Goal: Task Accomplishment & Management: Understand process/instructions

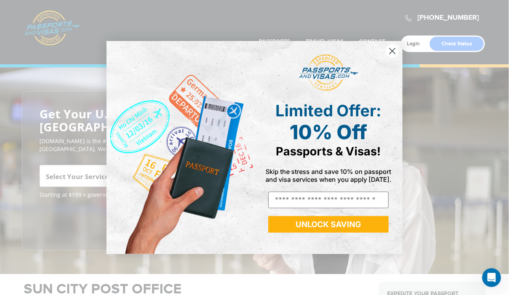
click at [392, 52] on icon "Close dialog" at bounding box center [393, 52] width 6 height 6
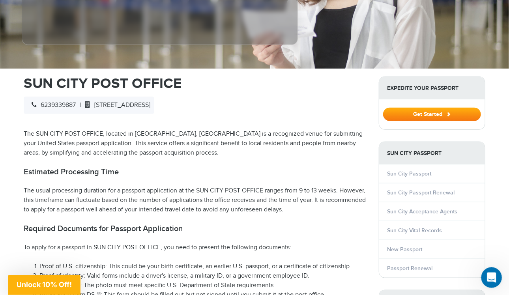
scroll to position [208, 0]
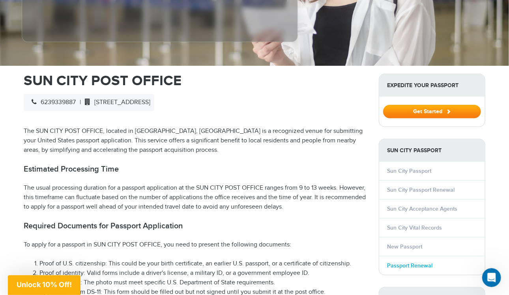
click at [401, 262] on link "Passport Renewal" at bounding box center [409, 265] width 45 height 7
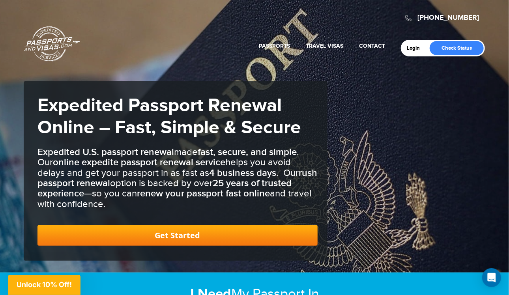
click at [179, 233] on link "Get Started" at bounding box center [177, 235] width 280 height 21
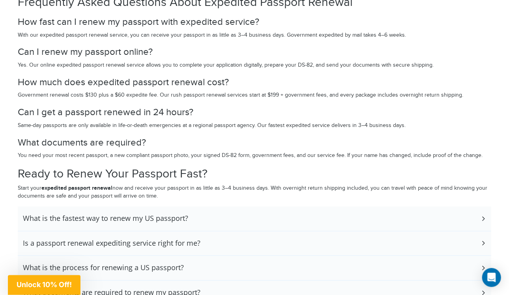
scroll to position [1735, 0]
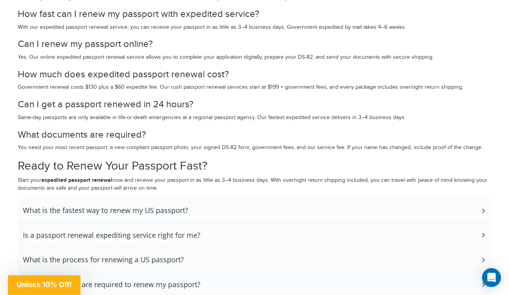
click at [116, 256] on h3 "What is the process for renewing a US passport?" at bounding box center [103, 260] width 161 height 9
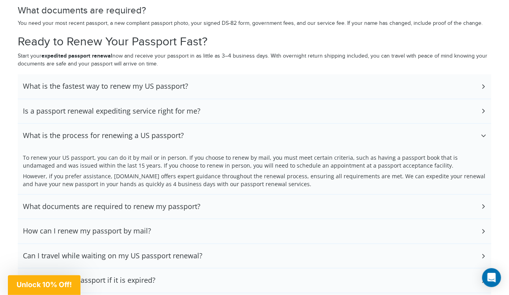
scroll to position [1860, 0]
